Goal: Information Seeking & Learning: Learn about a topic

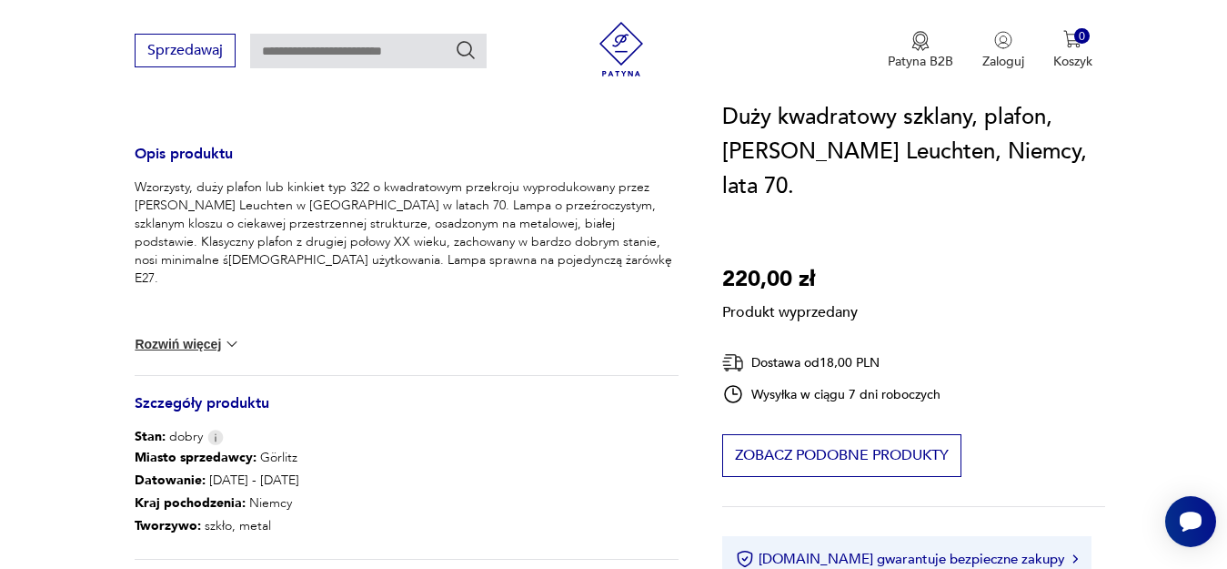
scroll to position [728, 0]
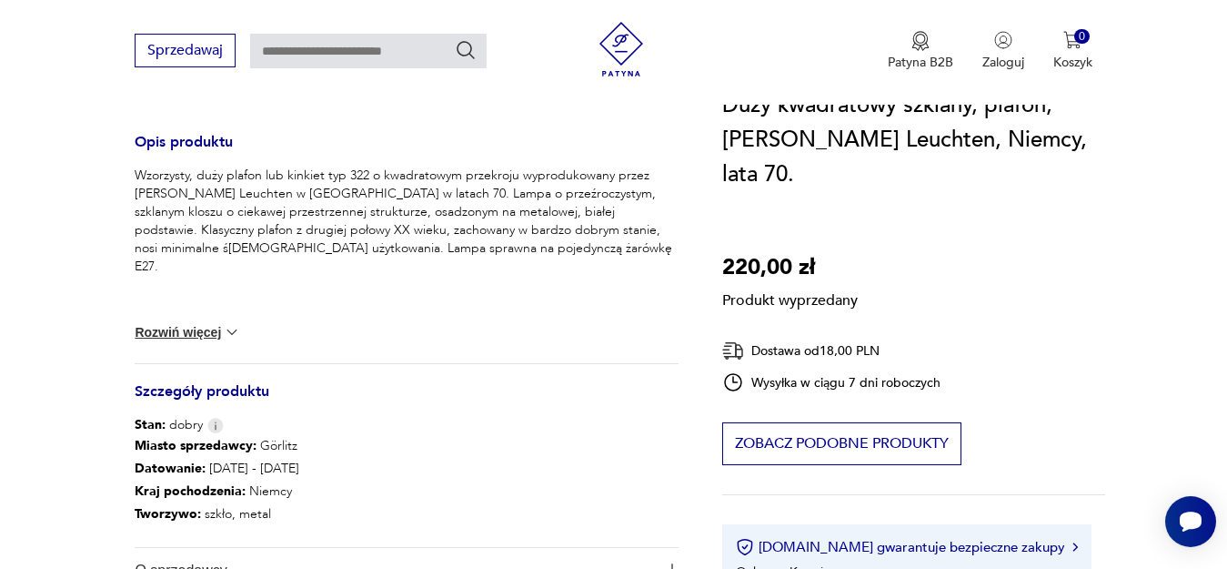
click at [226, 327] on img at bounding box center [232, 332] width 18 height 18
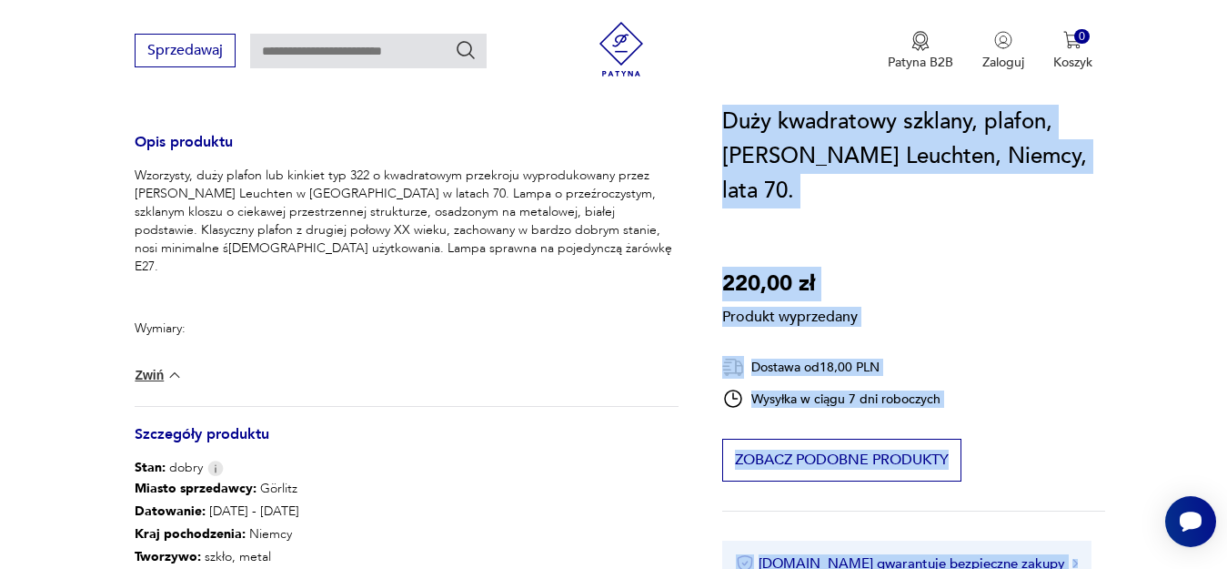
drag, startPoint x: 726, startPoint y: 118, endPoint x: 1112, endPoint y: 158, distance: 387.8
click at [1112, 158] on section "Produkt wyprzedany Opis produktu Wzorzysty, duży plafon lub kinkiet typ 322 o k…" at bounding box center [613, 147] width 1227 height 1151
click at [977, 143] on h1 "Duży kwadratowy szklany, plafon, [PERSON_NAME] Leuchten, Niemcy, lata 70." at bounding box center [913, 157] width 383 height 104
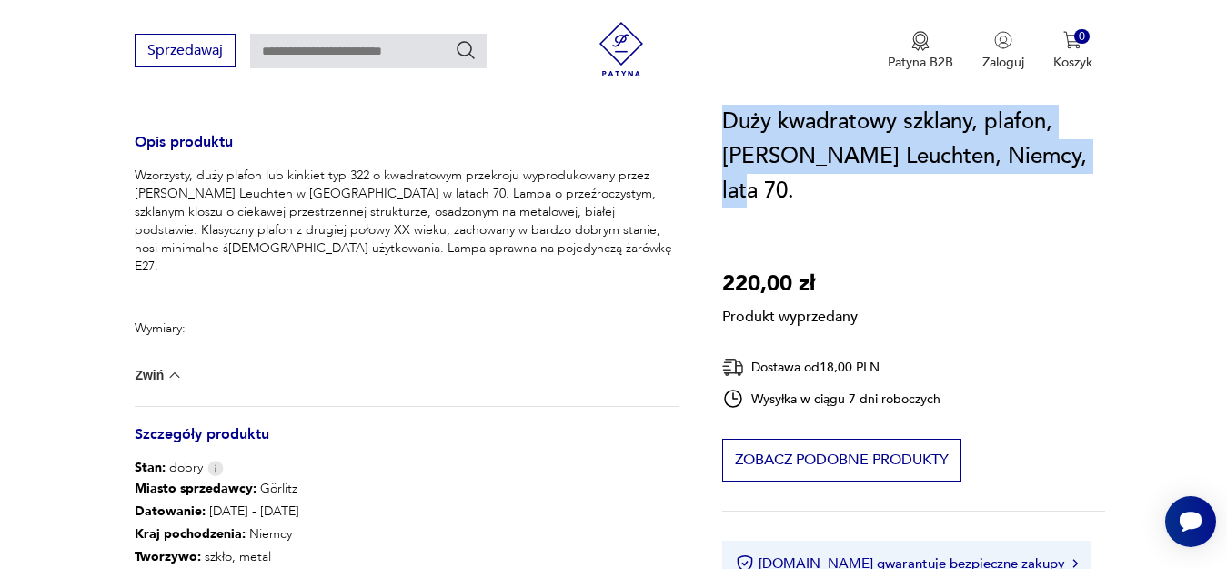
drag, startPoint x: 731, startPoint y: 123, endPoint x: 1083, endPoint y: 156, distance: 353.6
click at [1083, 156] on h1 "Duży kwadratowy szklany, plafon, [PERSON_NAME] Leuchten, Niemcy, lata 70." at bounding box center [913, 157] width 383 height 104
copy h1 "Duży kwadratowy szklany, plafon, [PERSON_NAME] Leuchten, Niemcy, lata 70"
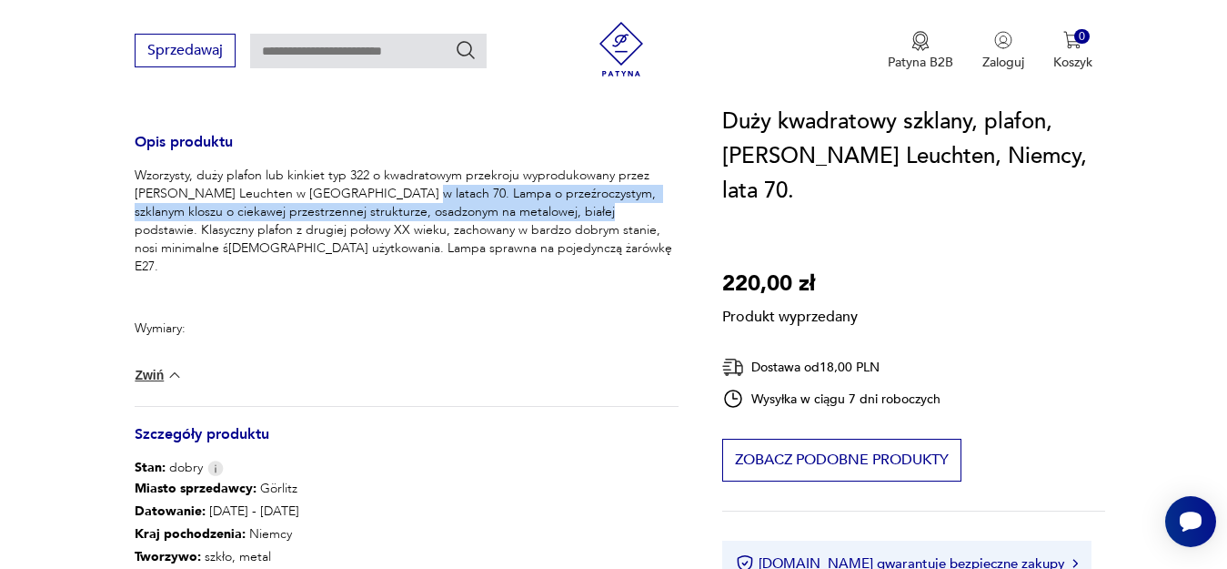
drag, startPoint x: 394, startPoint y: 191, endPoint x: 574, endPoint y: 207, distance: 180.8
click at [574, 207] on p "Wzorzysty, duży plafon lub kinkiet typ 322 o kwadratowym przekroju wyprodukowan…" at bounding box center [407, 220] width 544 height 109
copy p "Lampa o przeźroczystym, szklanym kloszu o ciekawej przestrzennej strukturze, os…"
